Goal: Task Accomplishment & Management: Manage account settings

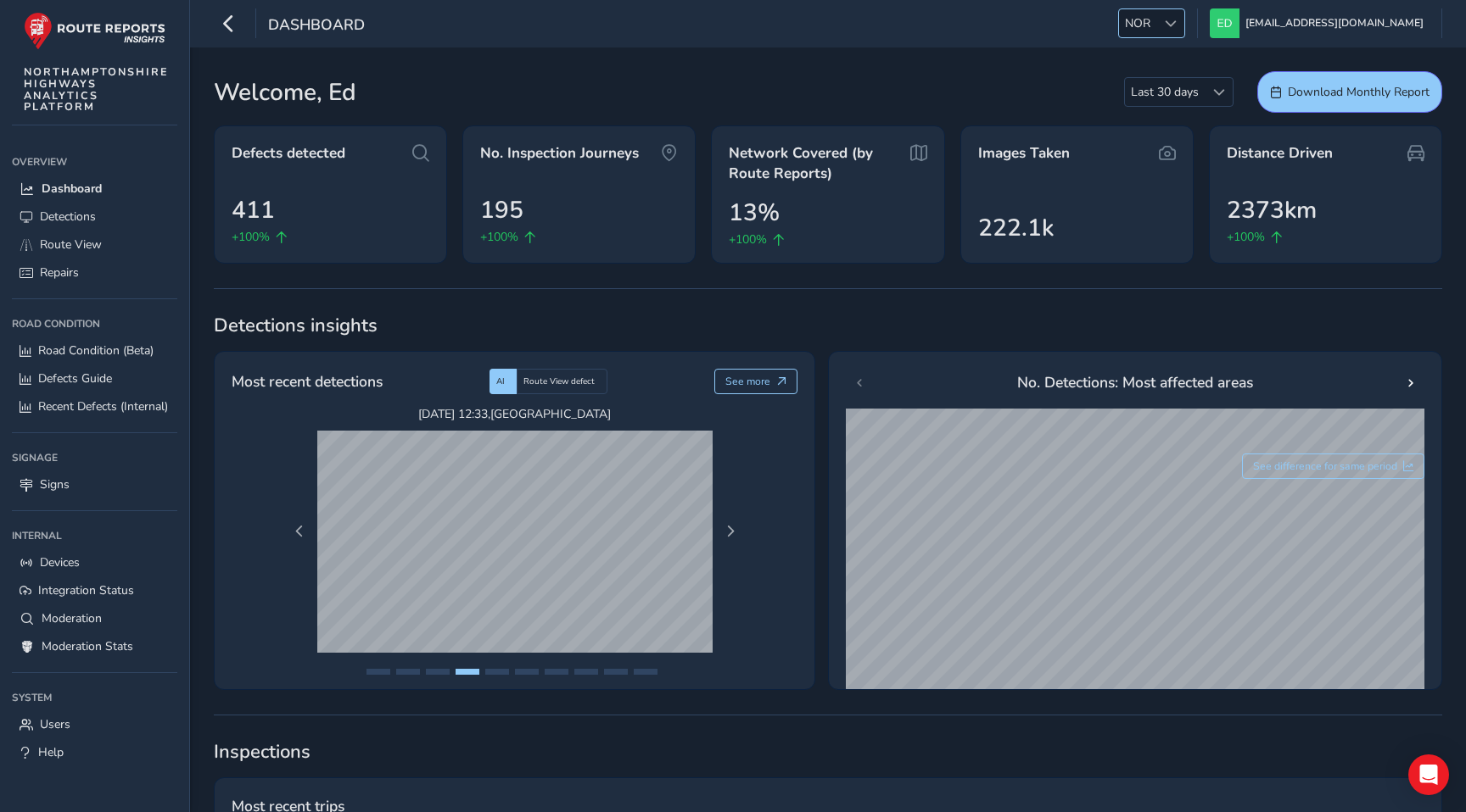
click at [1184, 26] on div at bounding box center [1170, 23] width 28 height 28
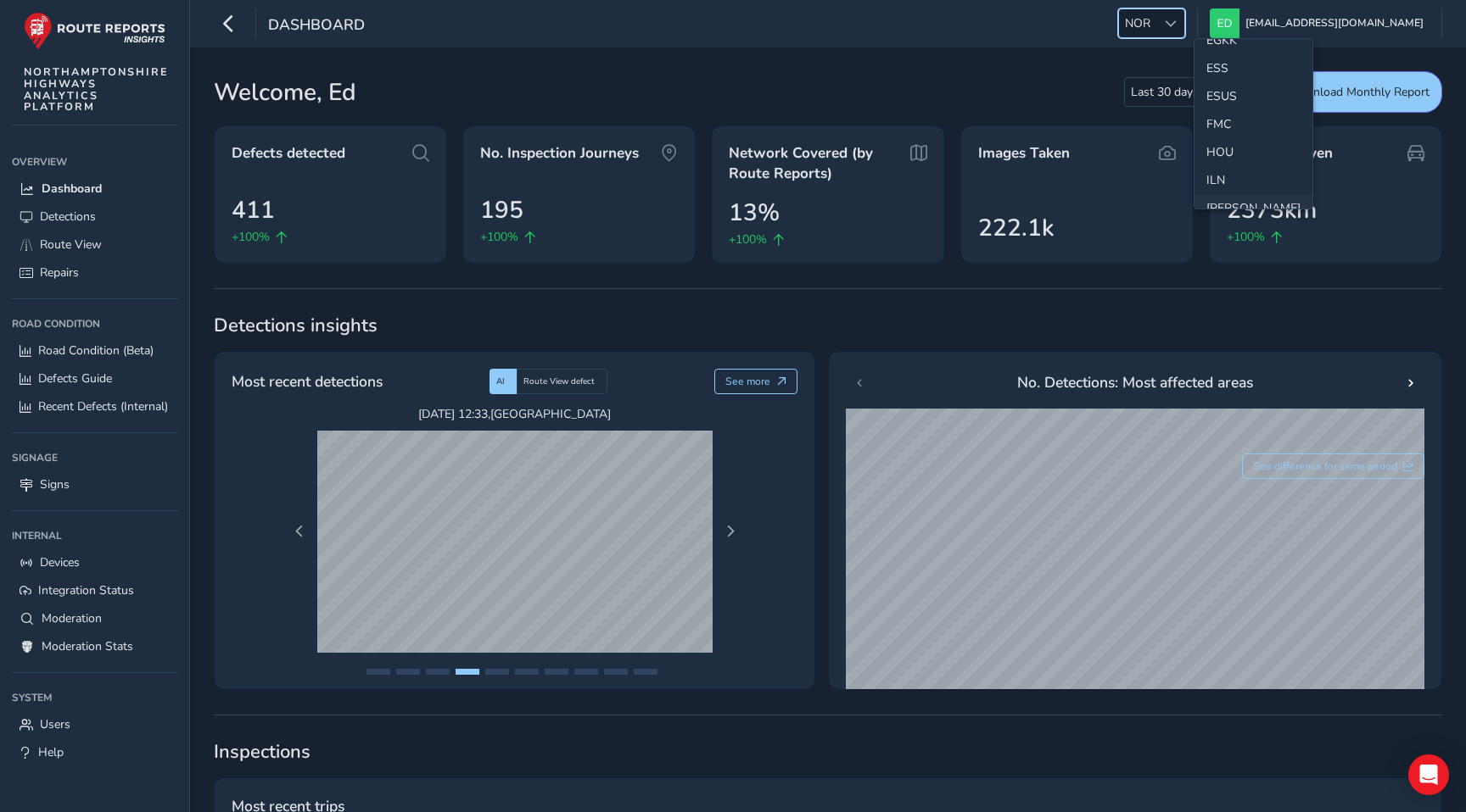
scroll to position [268, 0]
click at [1228, 67] on li "ESS" at bounding box center [1253, 71] width 118 height 28
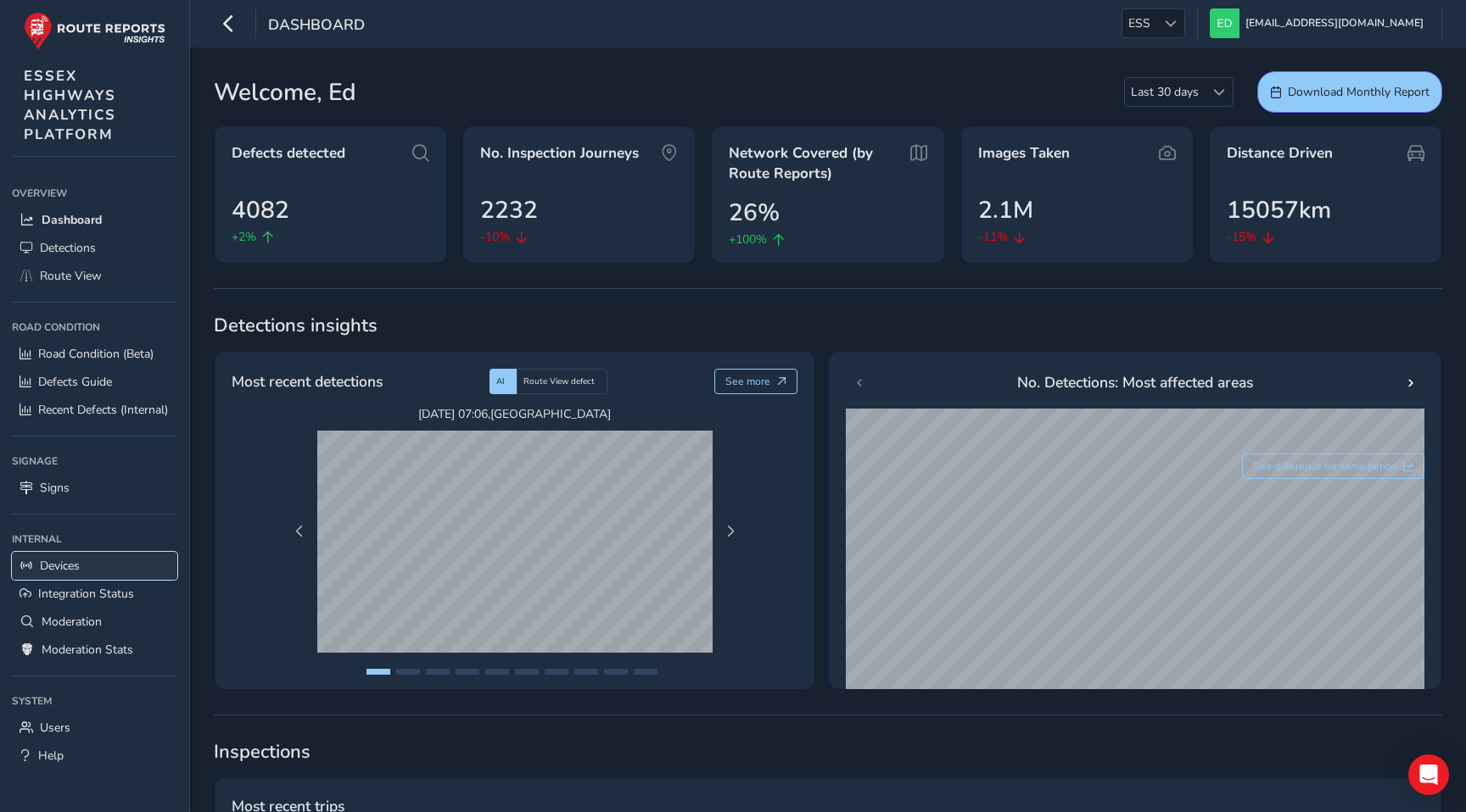
click at [111, 557] on link "Devices" at bounding box center [95, 566] width 166 height 28
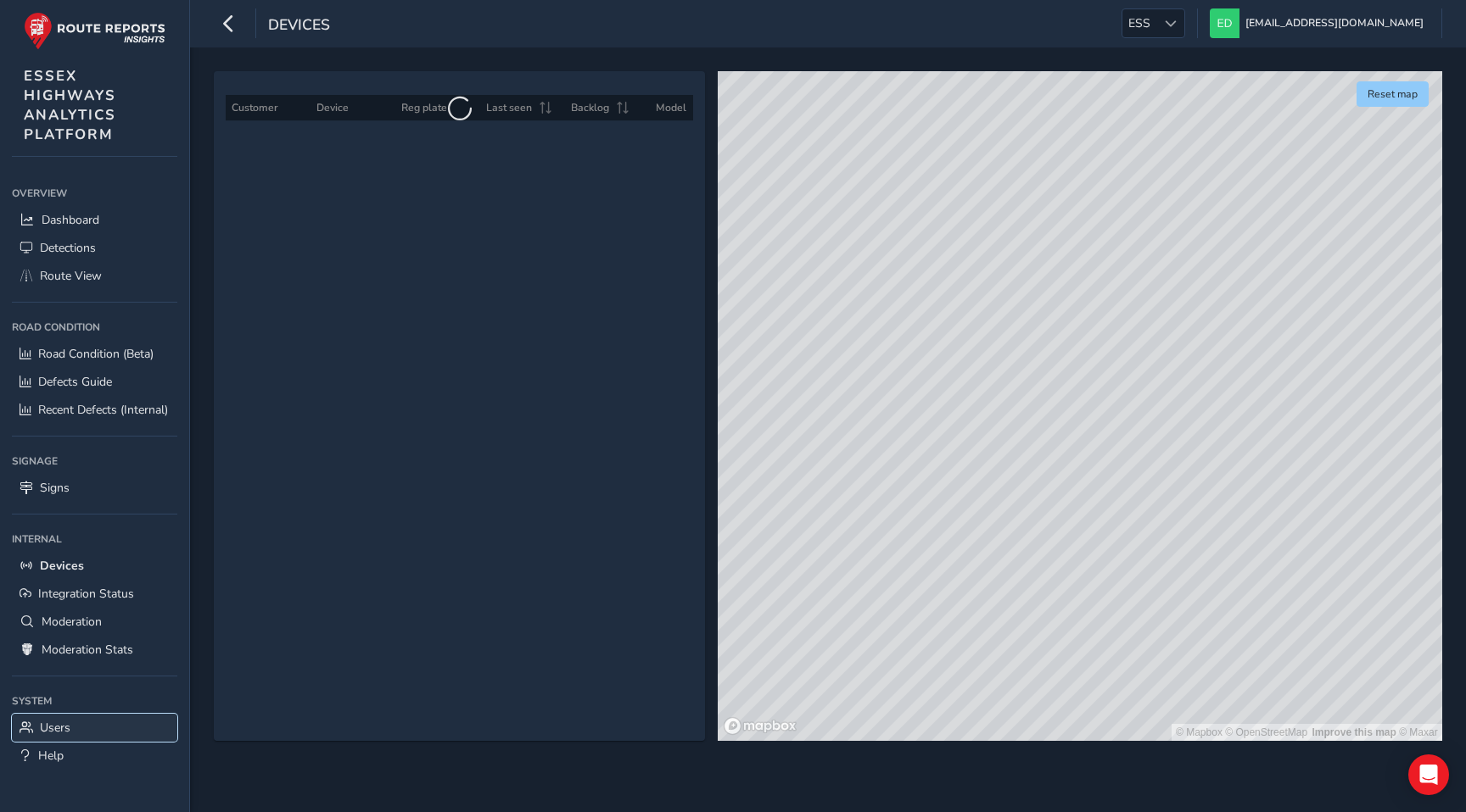
click at [53, 732] on span "Users" at bounding box center [56, 727] width 31 height 16
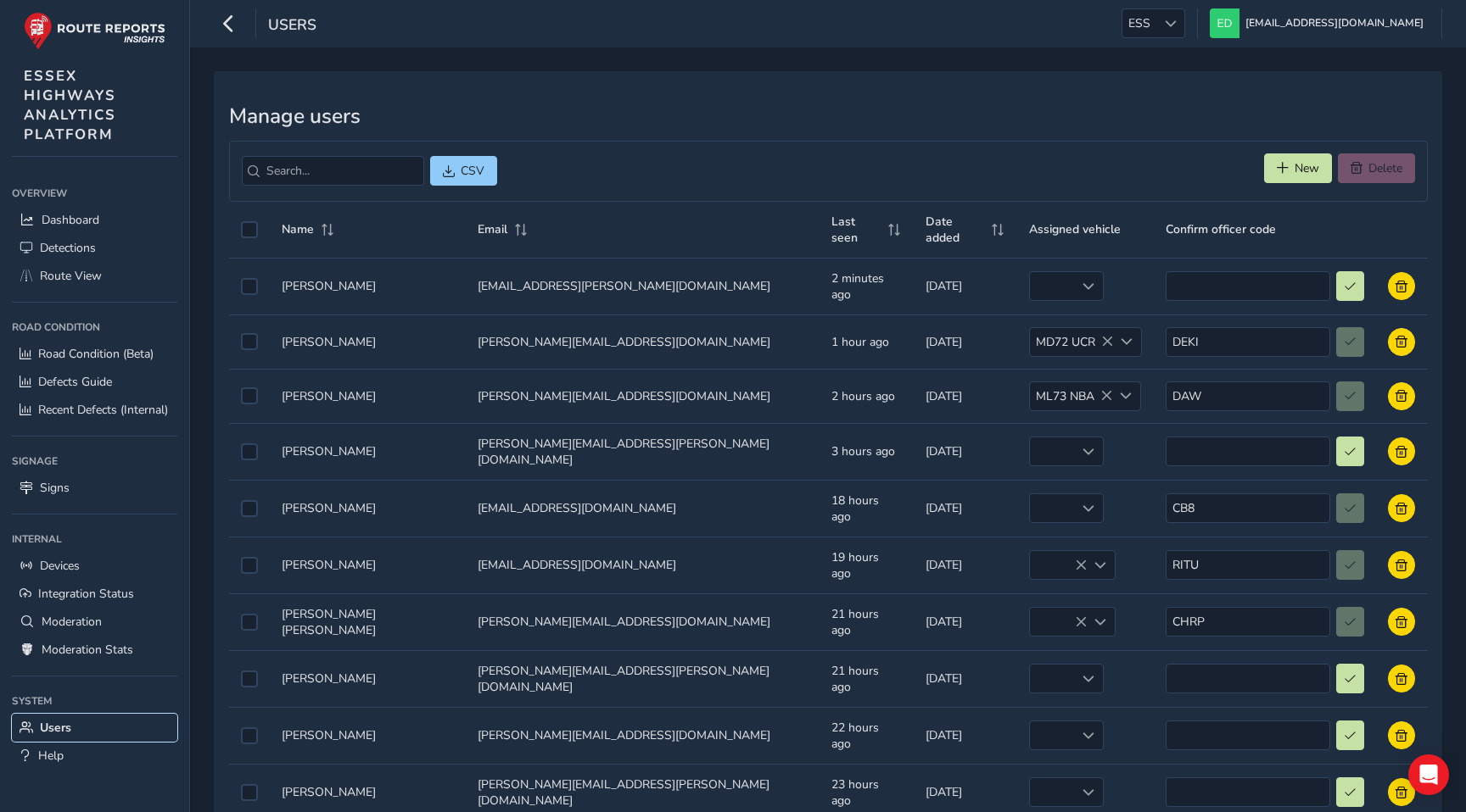
scroll to position [61, 0]
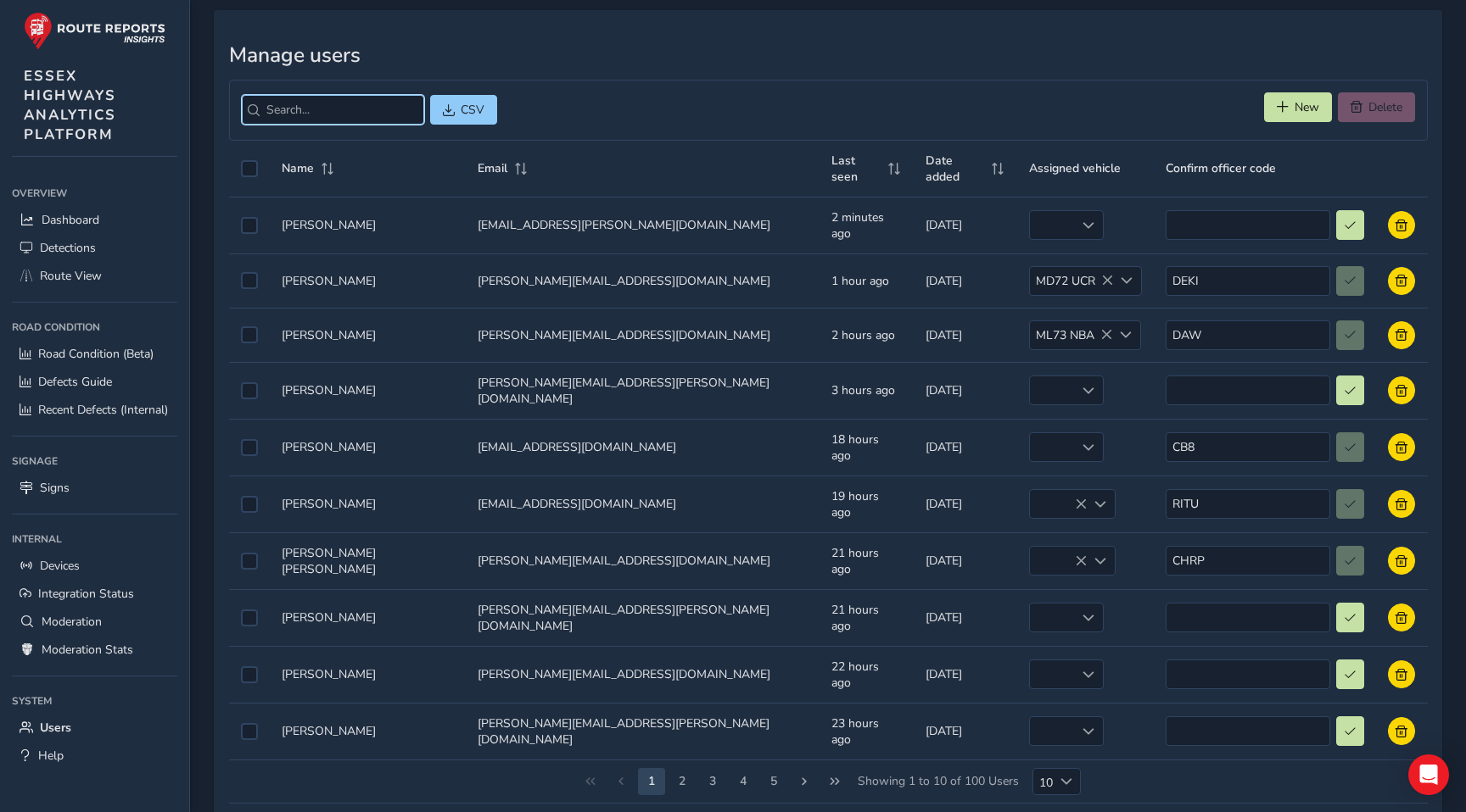
click at [333, 106] on input "search" at bounding box center [333, 109] width 183 height 30
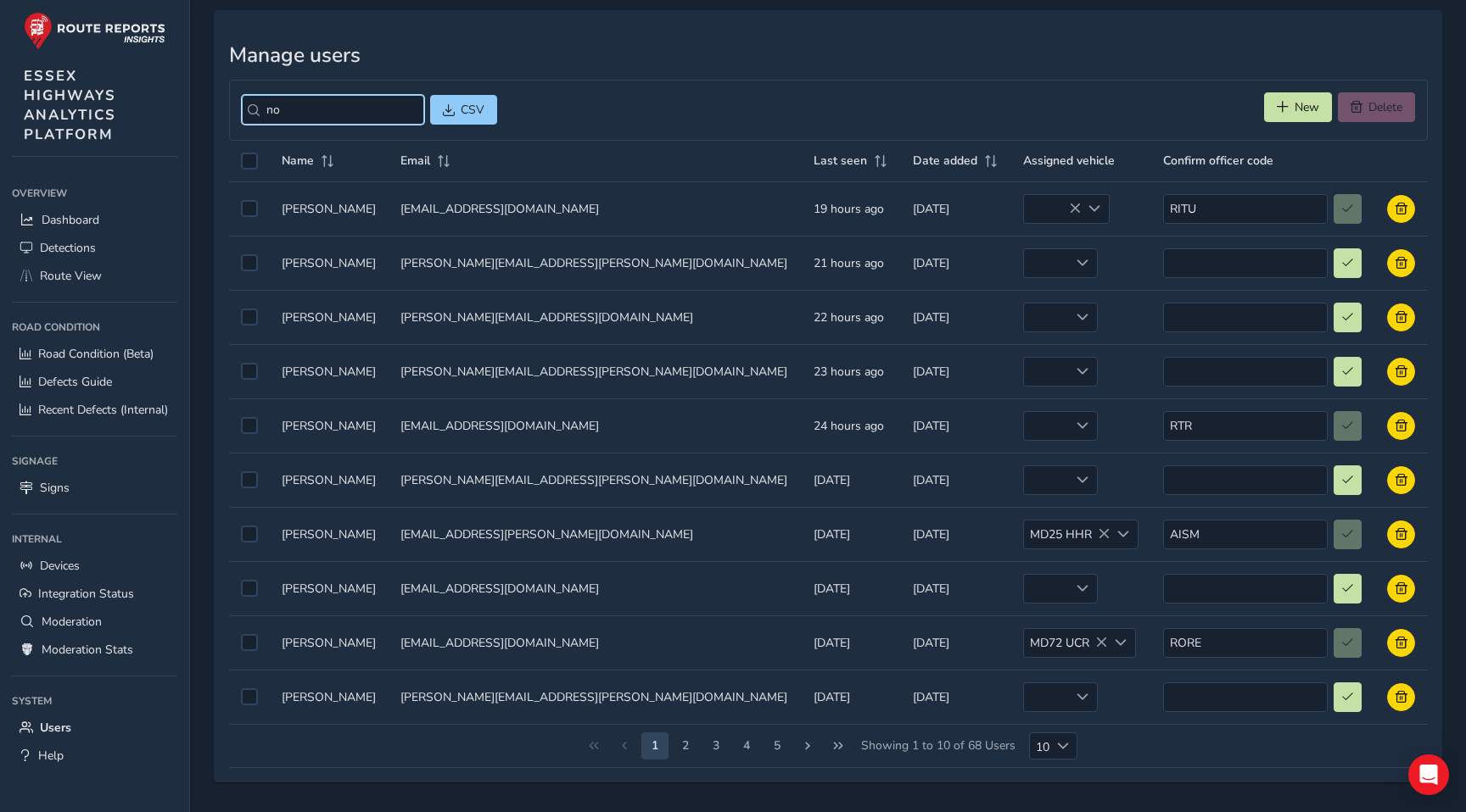
scroll to position [0, 0]
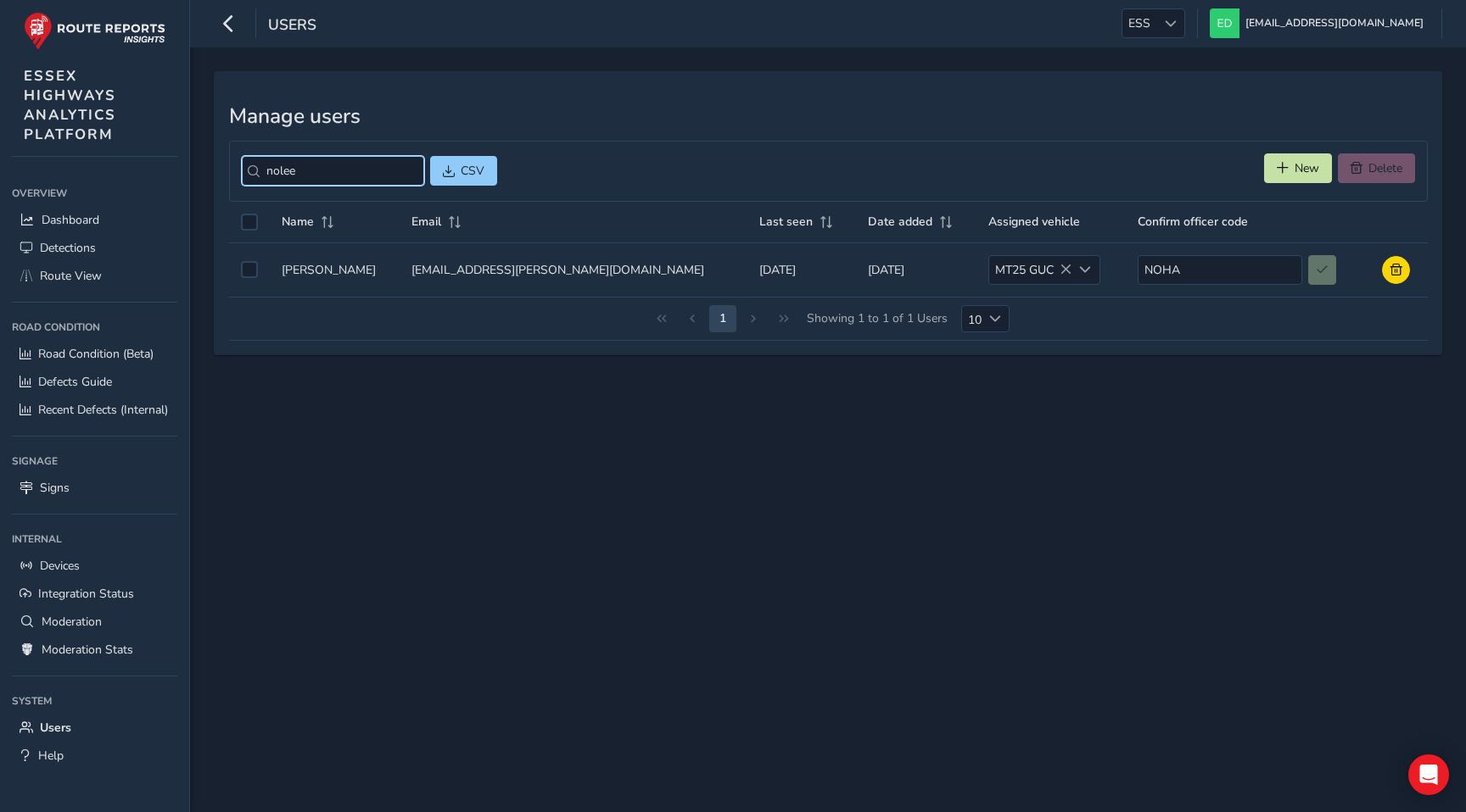
type input "nolee"
click at [448, 570] on div "Manage users nolee CSV New Delete Name Email Last seen Date added Assigned vehi…" at bounding box center [828, 430] width 1276 height 765
